Goal: Information Seeking & Learning: Learn about a topic

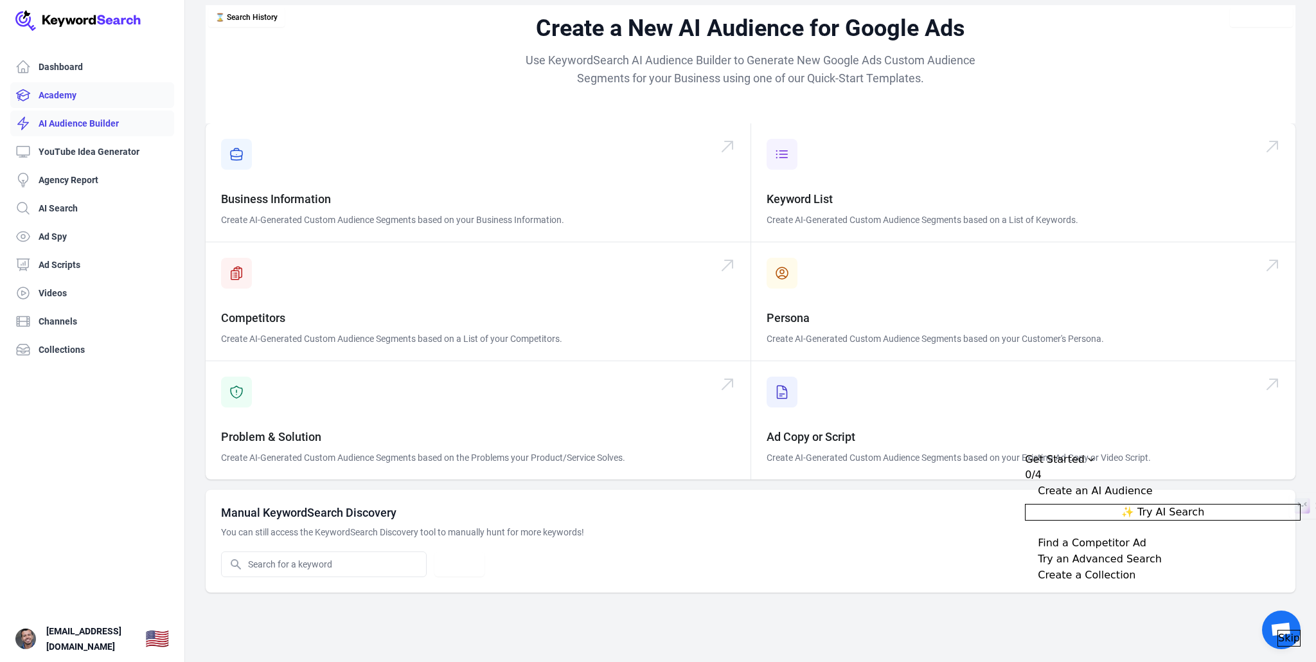
click at [48, 90] on link "Academy" at bounding box center [92, 95] width 164 height 26
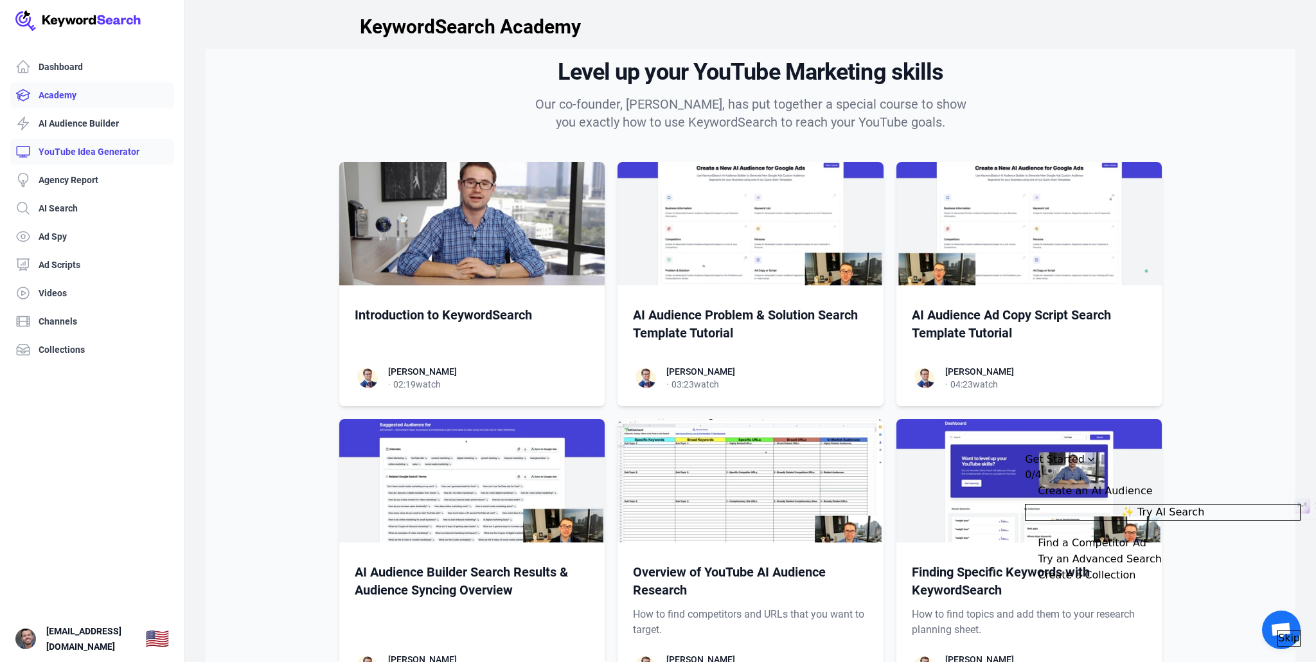
click at [66, 156] on link "YouTube Idea Generator" at bounding box center [92, 152] width 164 height 26
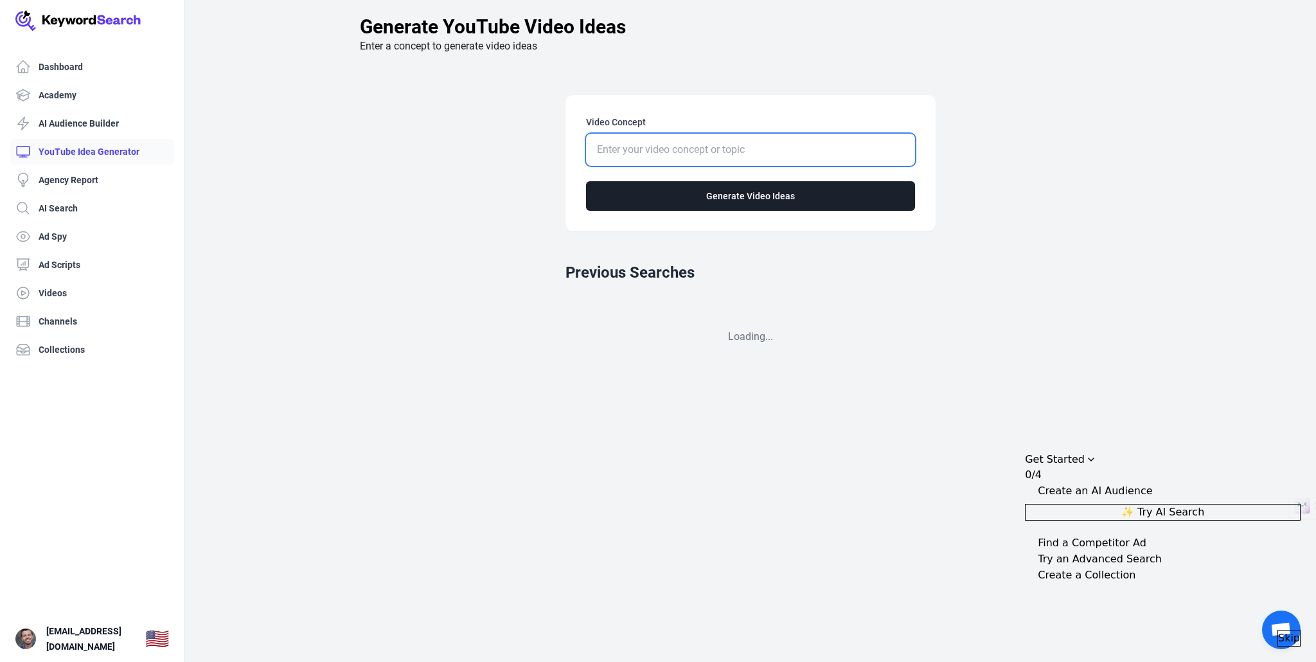
click at [651, 154] on input "Video Concept" at bounding box center [750, 150] width 329 height 32
type input "competência processo civil"
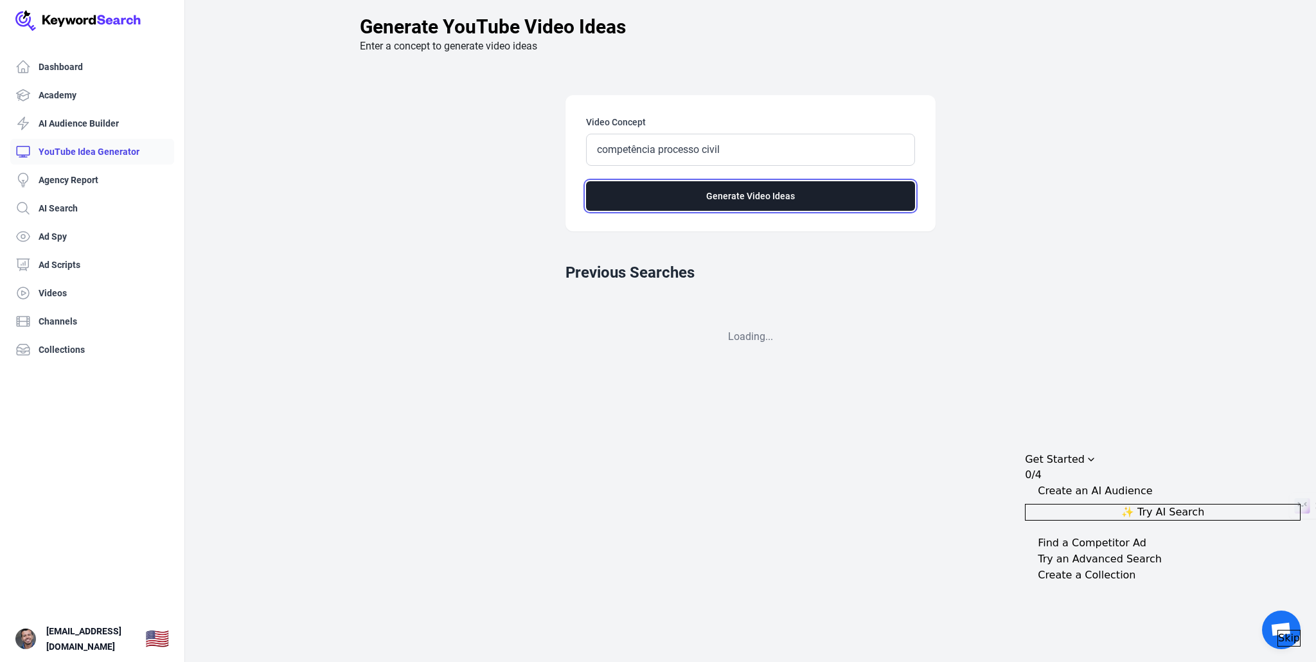
click at [657, 192] on button "Generate Video Ideas" at bounding box center [750, 196] width 329 height 30
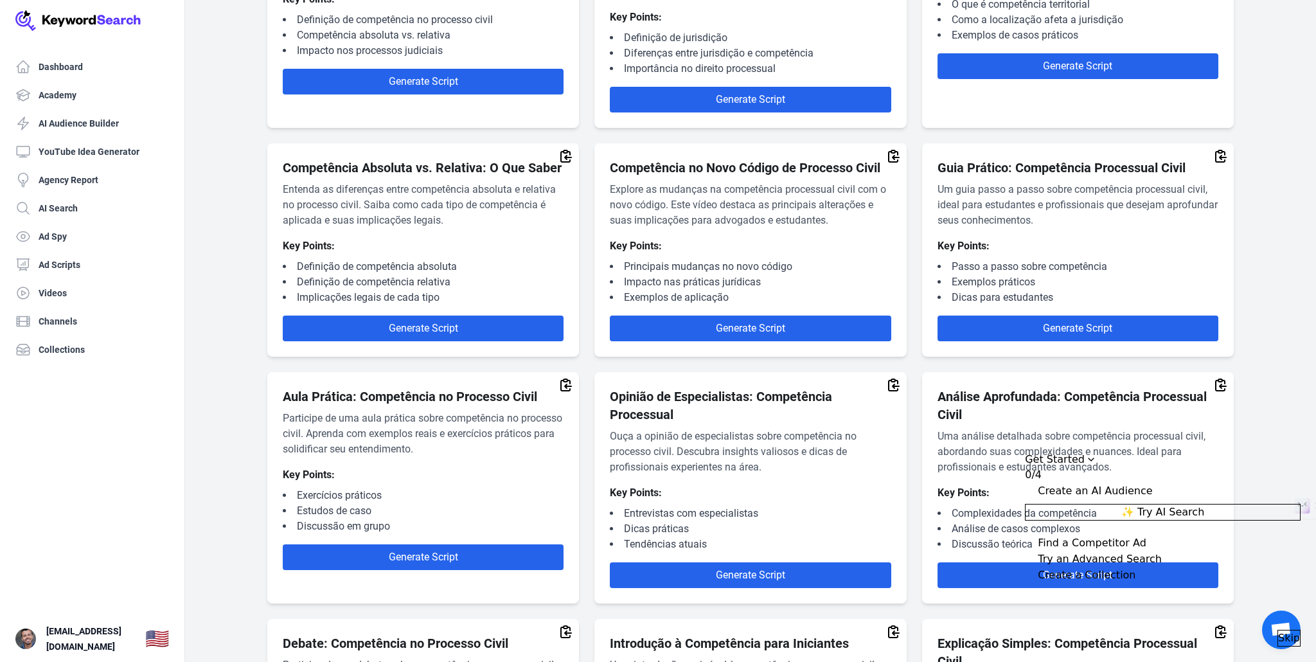
scroll to position [202, 0]
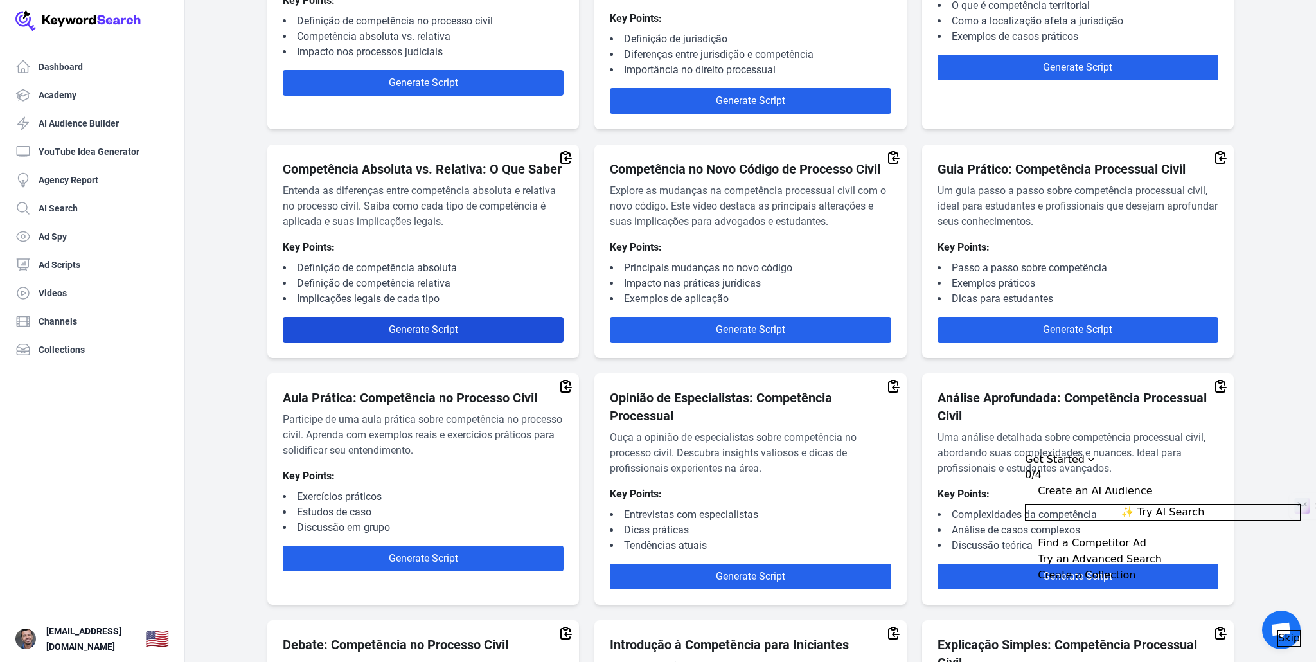
click at [424, 336] on span "Generate Script" at bounding box center [423, 329] width 69 height 12
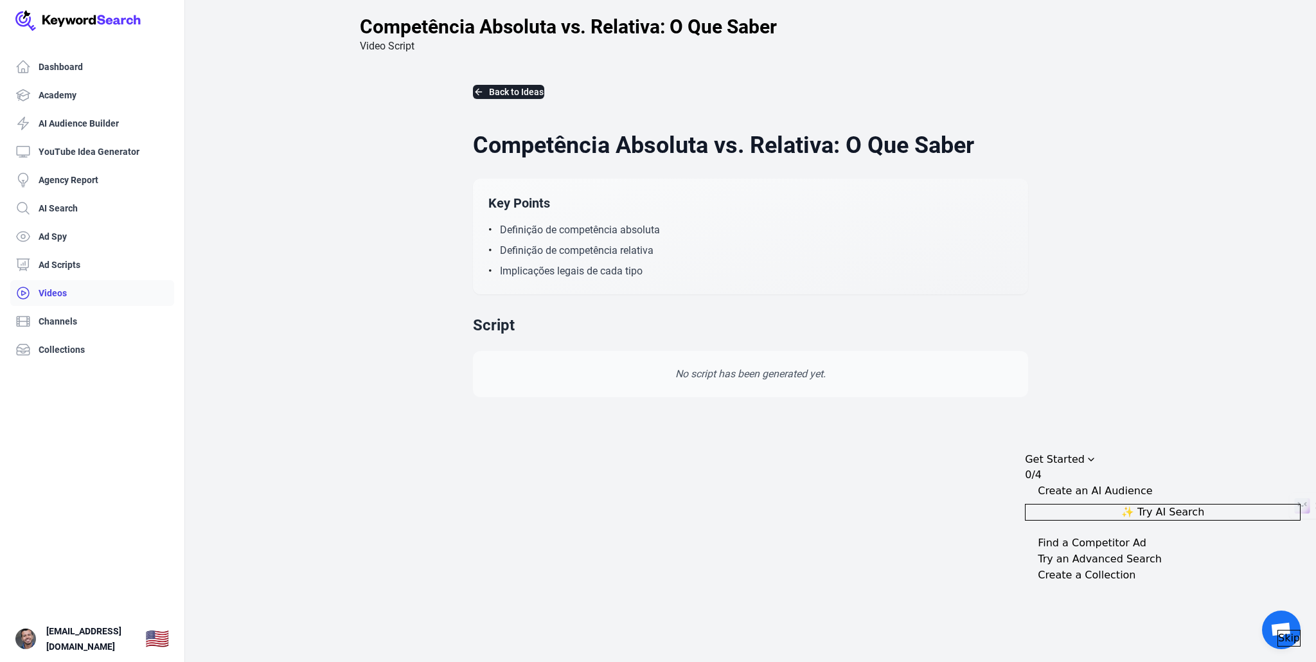
click at [69, 296] on link "Videos" at bounding box center [92, 293] width 164 height 26
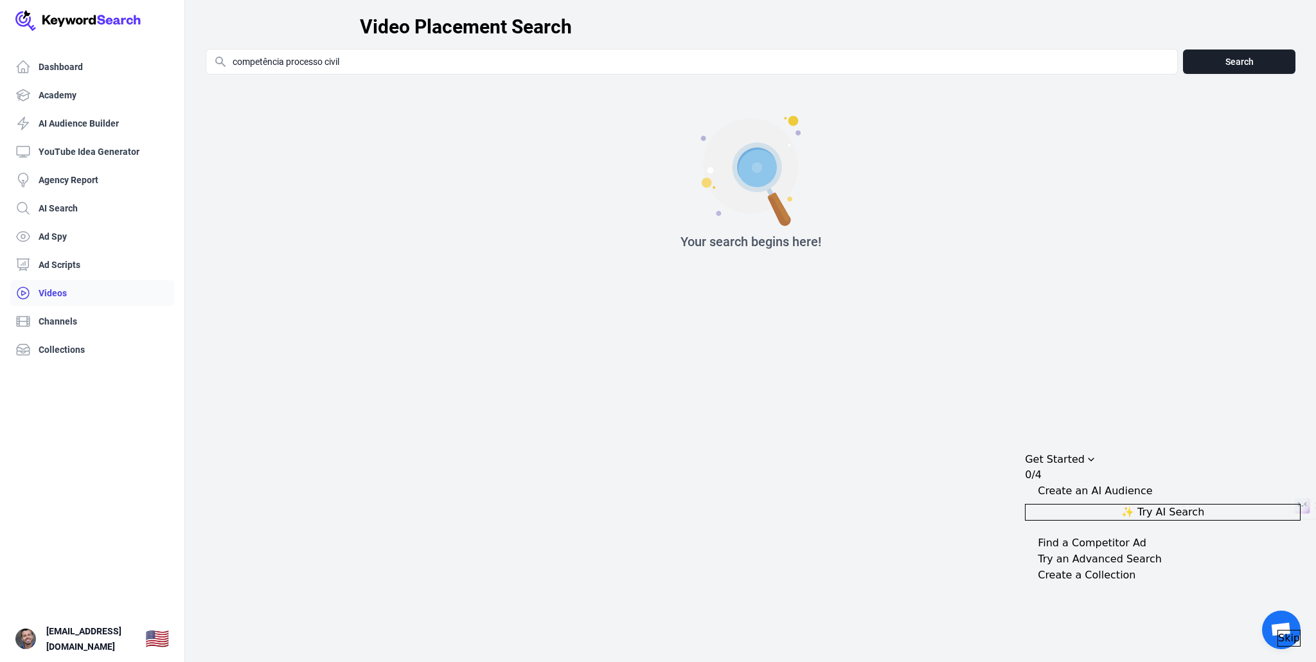
type input "competência processo civil"
click at [1203, 60] on button "Search" at bounding box center [1239, 61] width 112 height 24
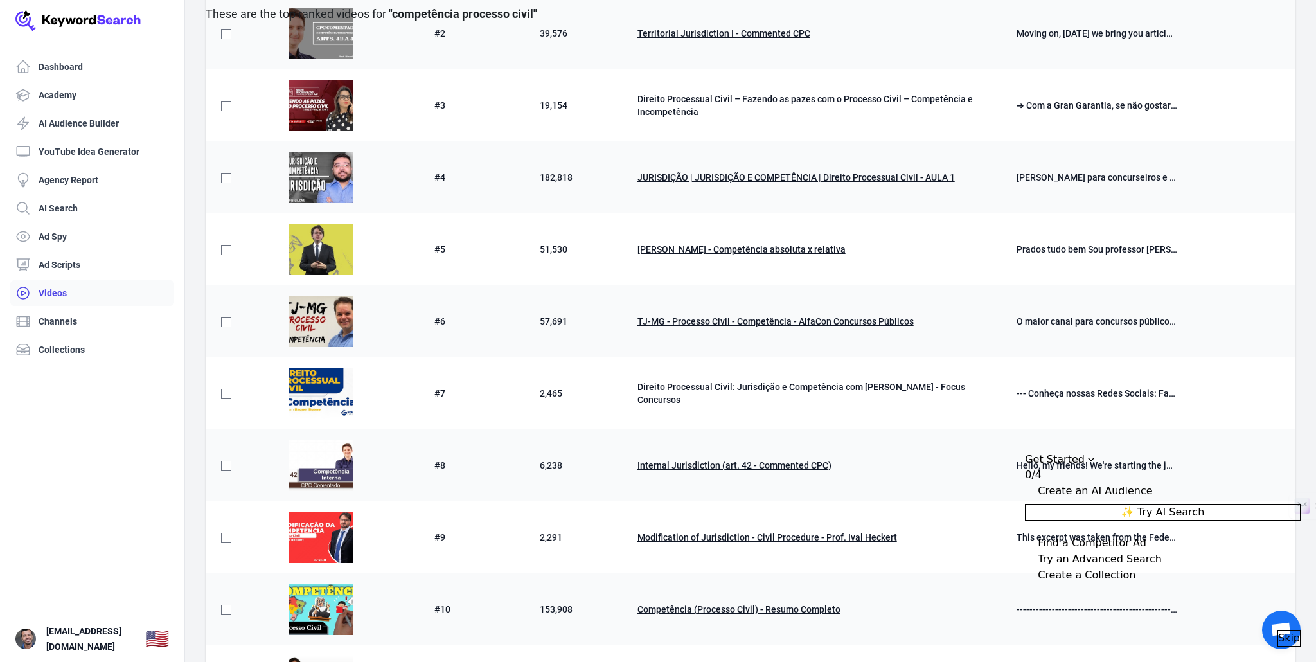
scroll to position [278, 0]
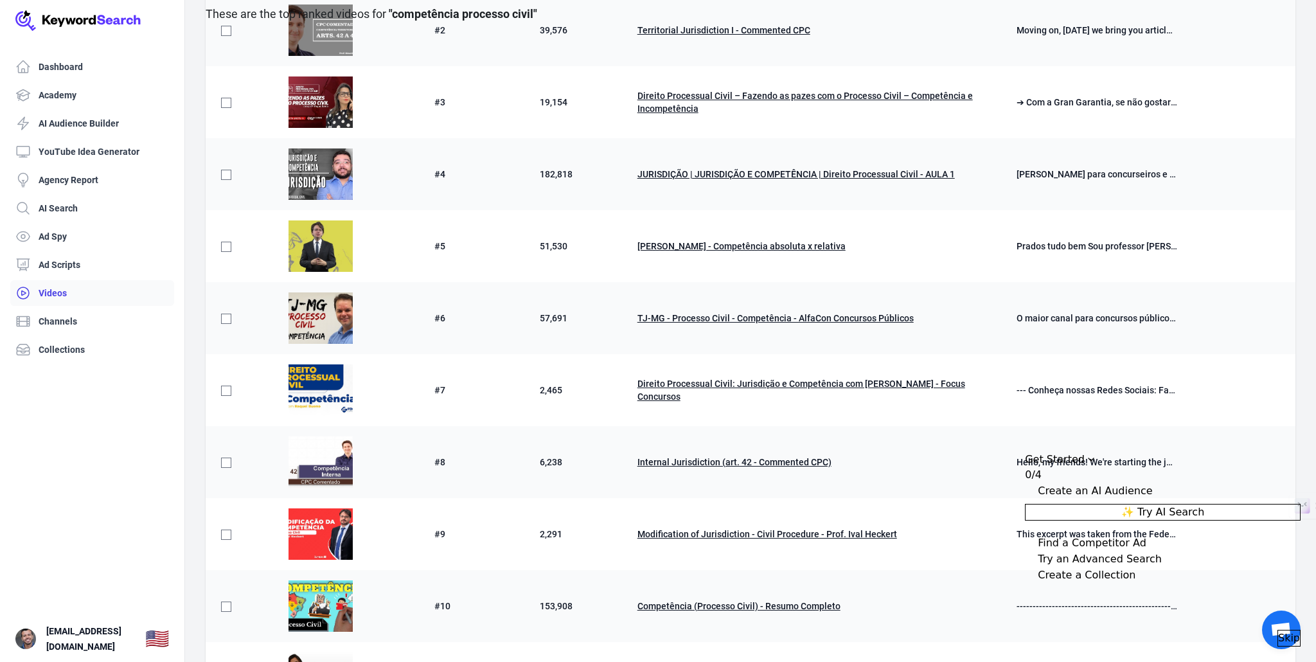
click at [680, 243] on span "[PERSON_NAME] - Competência absoluta x relativa" at bounding box center [742, 246] width 208 height 10
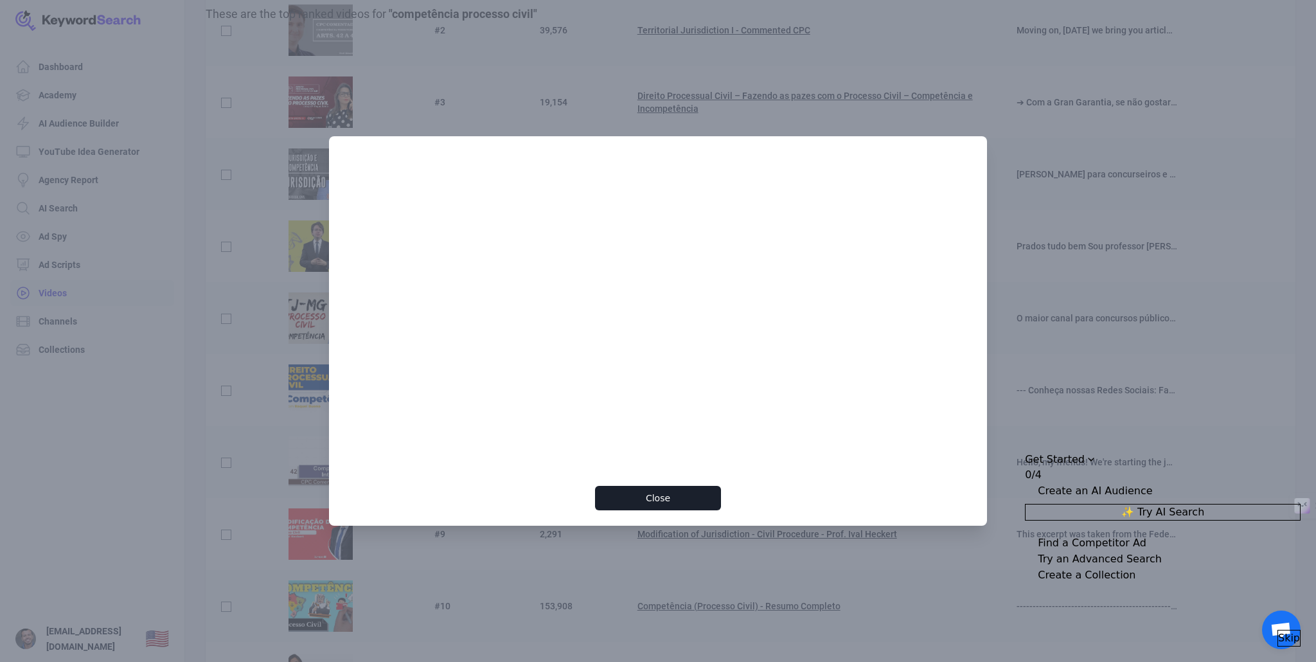
click at [895, 68] on div at bounding box center [658, 331] width 1316 height 662
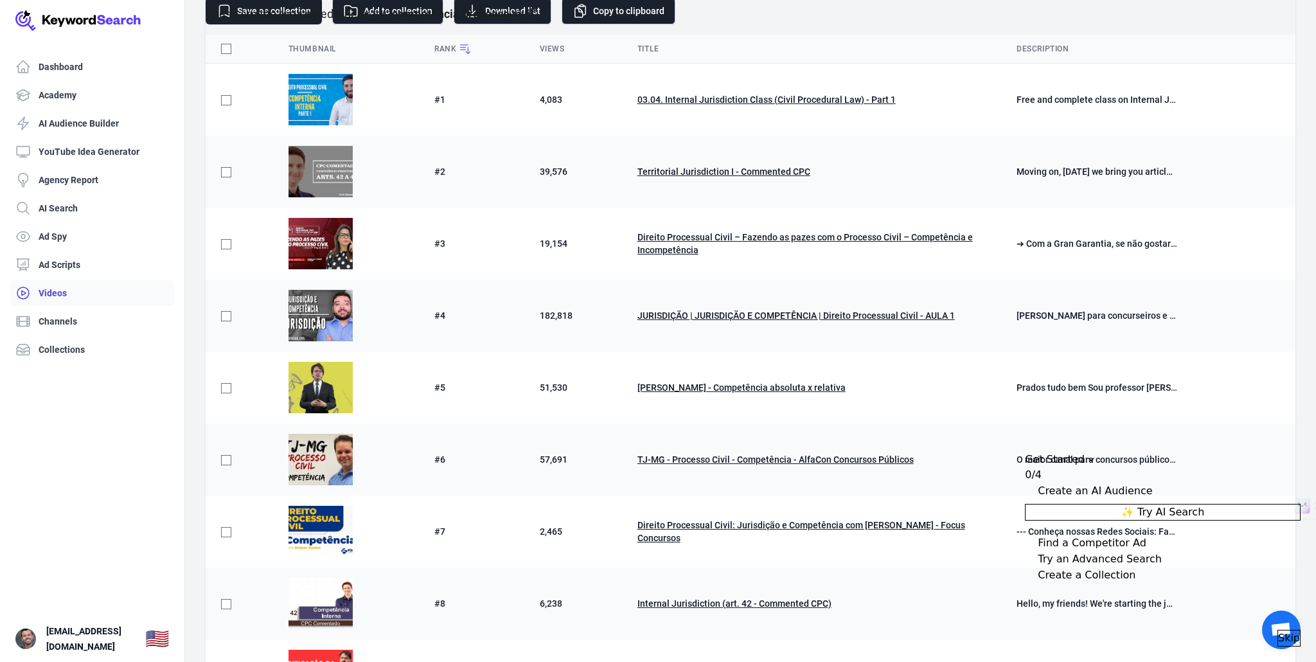
scroll to position [137, 0]
click at [81, 159] on link "YouTube Idea Generator" at bounding box center [92, 152] width 164 height 26
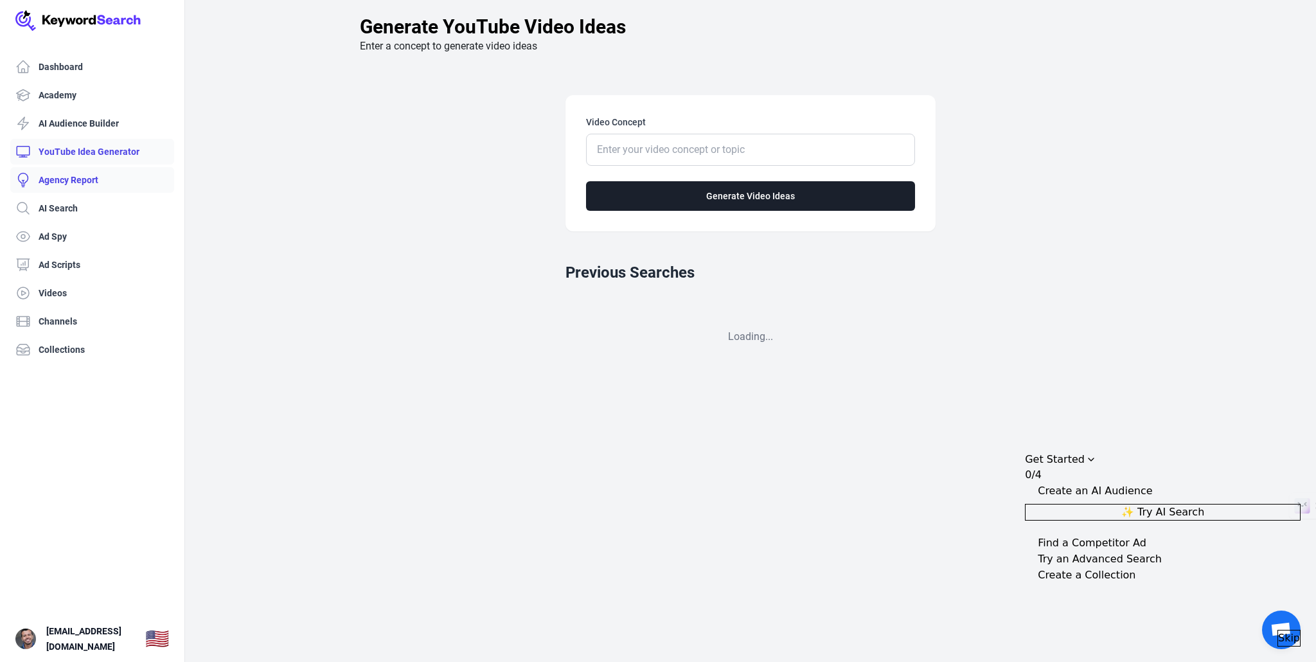
scroll to position [0, 2]
